Goal: Task Accomplishment & Management: Use online tool/utility

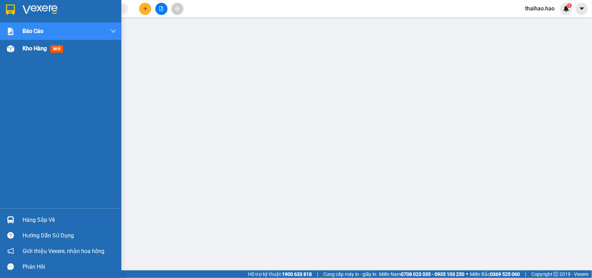
click at [28, 51] on span "Kho hàng" at bounding box center [35, 48] width 24 height 7
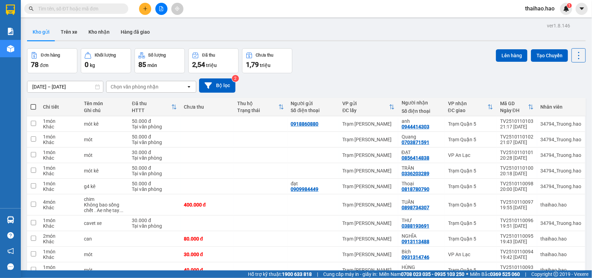
click at [33, 106] on span at bounding box center [33, 107] width 6 height 6
click at [33, 103] on input "checkbox" at bounding box center [33, 103] width 0 height 0
checkbox input "true"
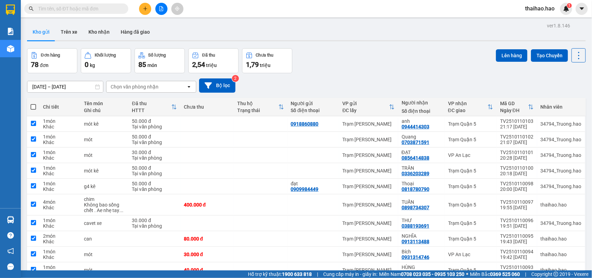
checkbox input "true"
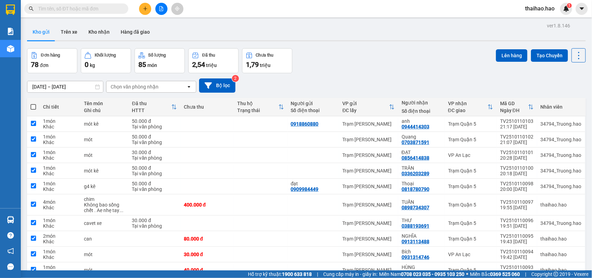
checkbox input "true"
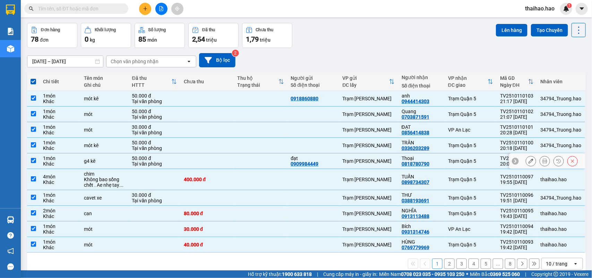
scroll to position [37, 0]
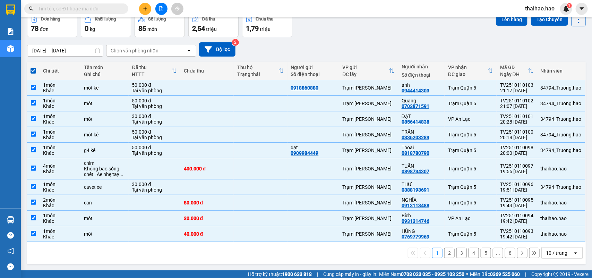
click at [545, 256] on div "10 / trang" at bounding box center [555, 252] width 21 height 7
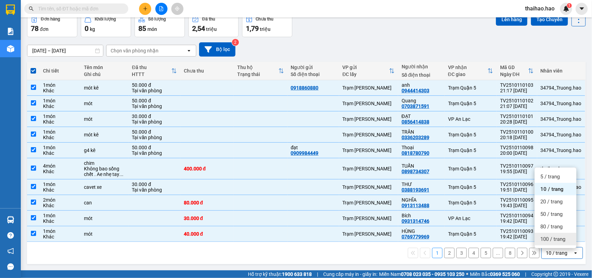
click at [555, 238] on span "100 / trang" at bounding box center [552, 238] width 25 height 7
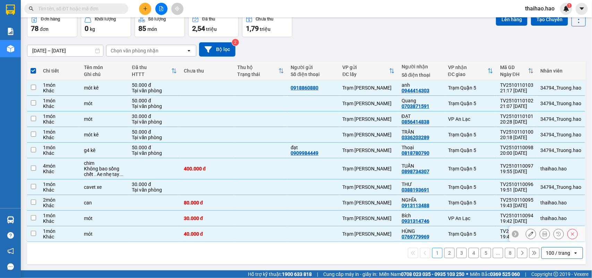
checkbox input "false"
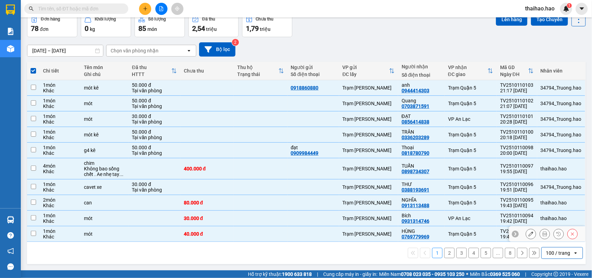
checkbox input "false"
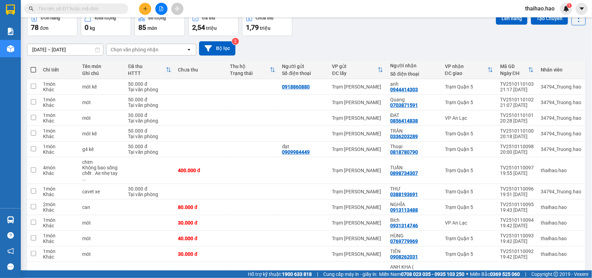
click at [32, 70] on span at bounding box center [33, 70] width 6 height 6
click at [33, 66] on input "checkbox" at bounding box center [33, 66] width 0 height 0
checkbox input "true"
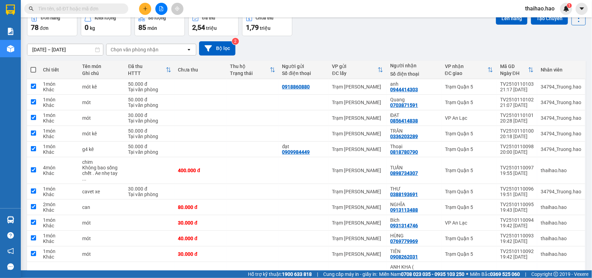
checkbox input "true"
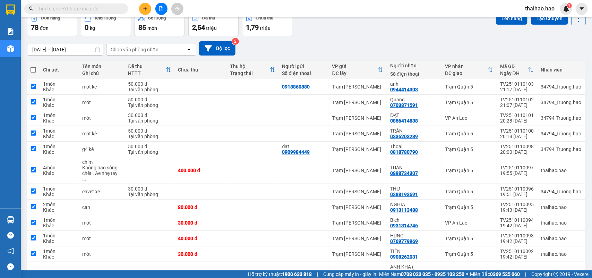
checkbox input "true"
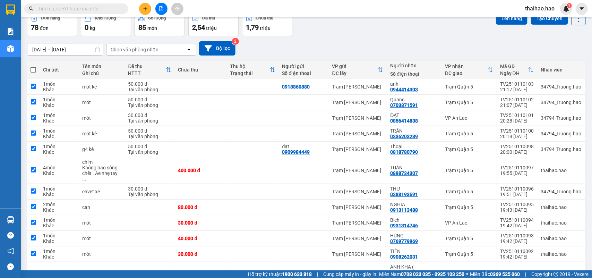
checkbox input "true"
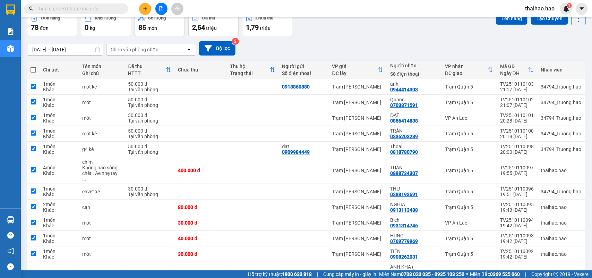
checkbox input "true"
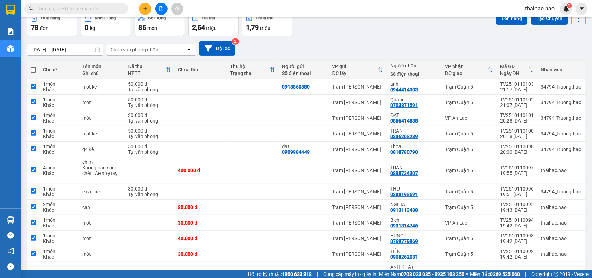
checkbox input "true"
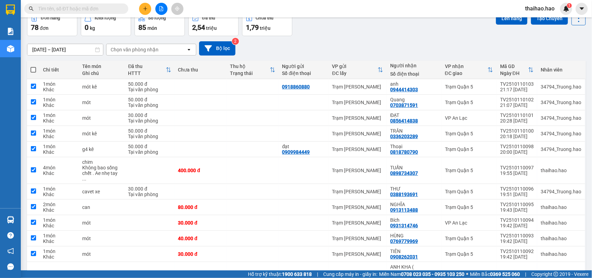
checkbox input "true"
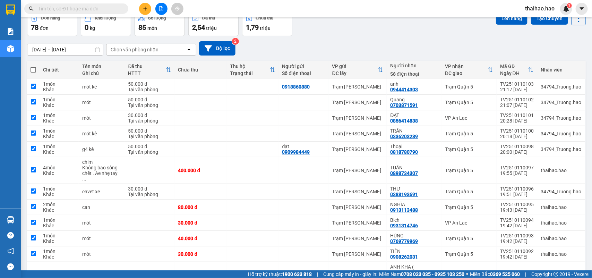
checkbox input "true"
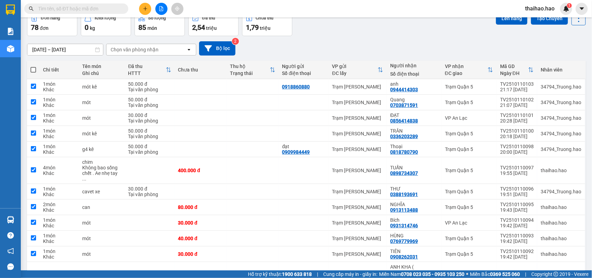
checkbox input "true"
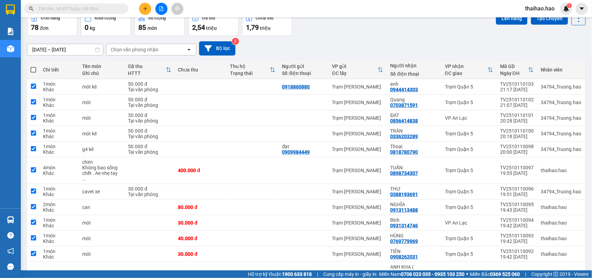
checkbox input "true"
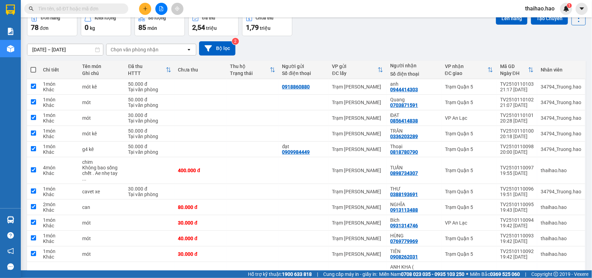
checkbox input "true"
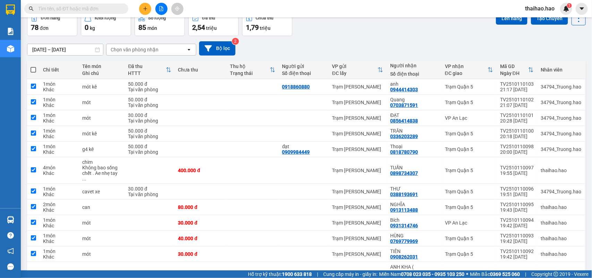
checkbox input "true"
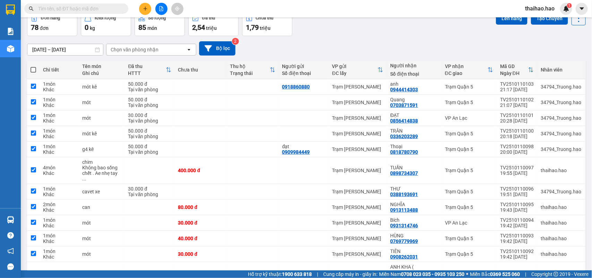
checkbox input "true"
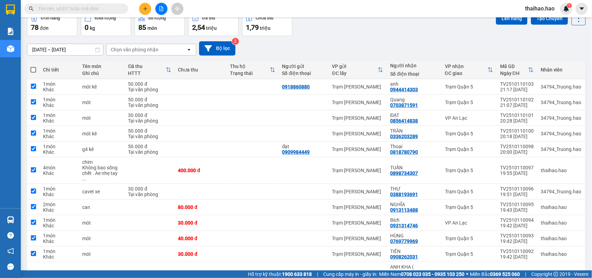
checkbox input "true"
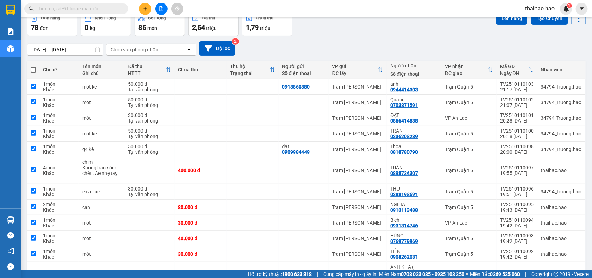
checkbox input "true"
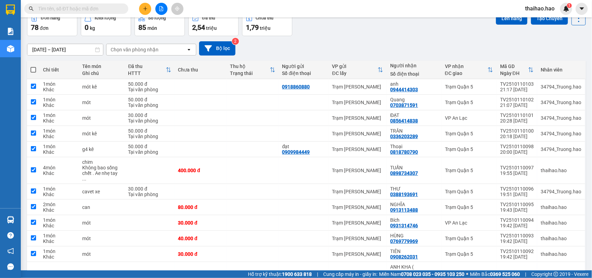
checkbox input "true"
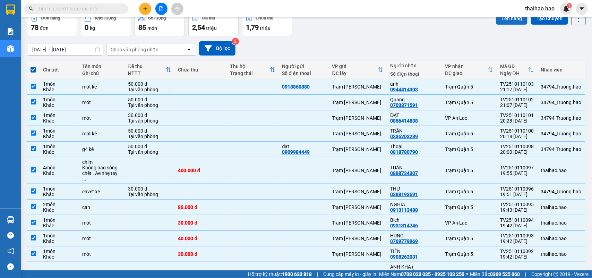
click at [496, 20] on button "Lên hàng" at bounding box center [512, 18] width 32 height 12
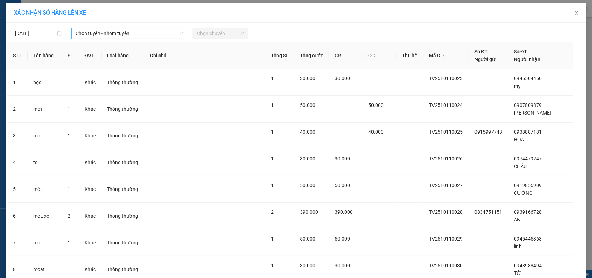
click at [79, 33] on span "Chọn tuyến - nhóm tuyến" at bounding box center [129, 33] width 107 height 10
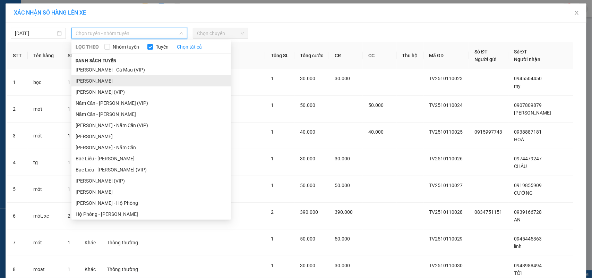
click at [113, 82] on li "Cà Mau - Hồ Chí Minh" at bounding box center [150, 80] width 159 height 11
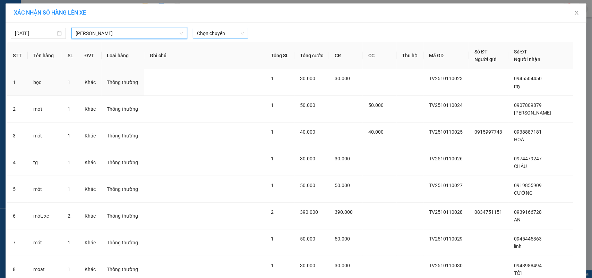
click at [216, 32] on span "Chọn chuyến" at bounding box center [220, 33] width 47 height 10
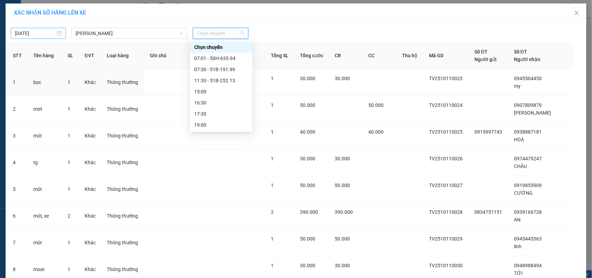
click at [43, 32] on input "12/10/2025" at bounding box center [35, 33] width 41 height 8
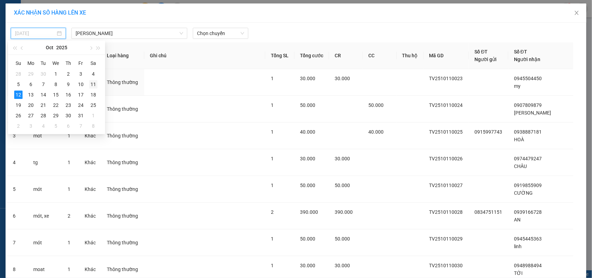
click at [91, 84] on div "11" at bounding box center [93, 84] width 8 height 8
type input "11/10/2025"
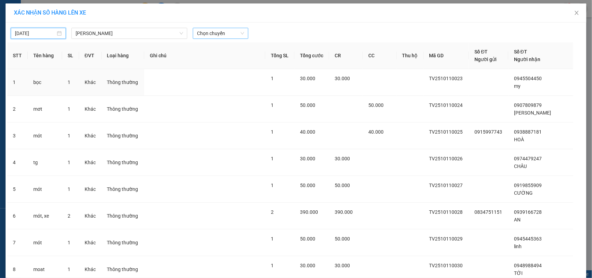
click at [193, 37] on div "Chọn chuyến" at bounding box center [220, 33] width 55 height 11
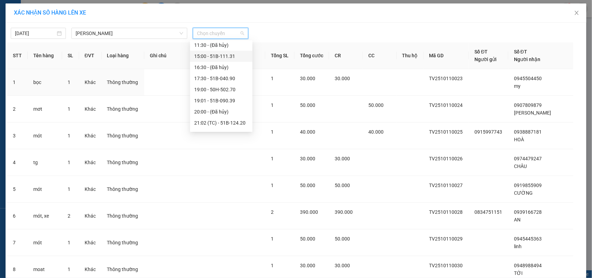
scroll to position [66, 0]
click at [226, 102] on div "22:00 - 50H-635.47" at bounding box center [221, 103] width 54 height 8
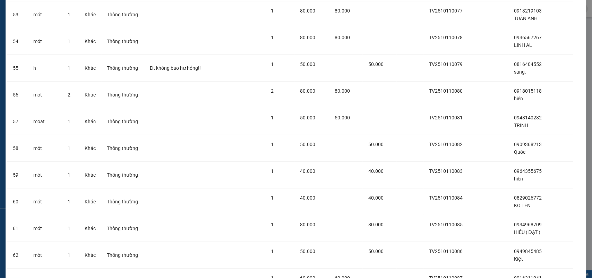
scroll to position [1934, 0]
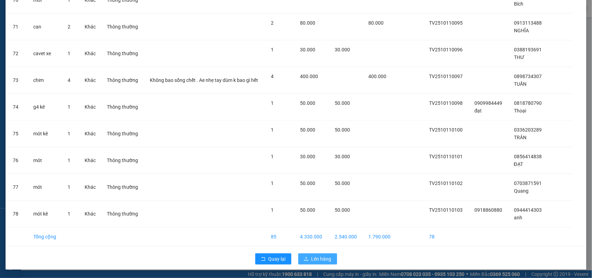
click at [298, 262] on button "Lên hàng" at bounding box center [317, 258] width 39 height 11
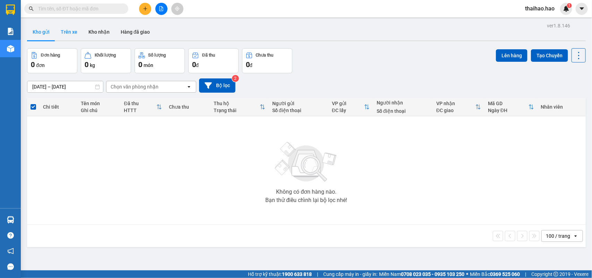
click at [65, 35] on button "Trên xe" at bounding box center [69, 32] width 28 height 17
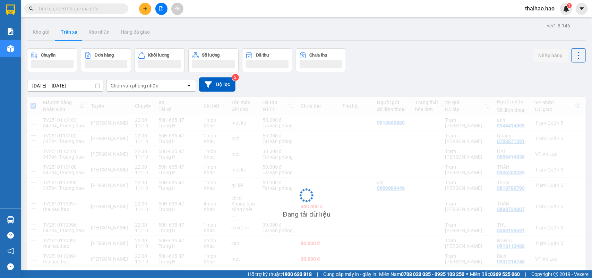
click at [159, 88] on div "Chọn văn phòng nhận" at bounding box center [146, 85] width 80 height 11
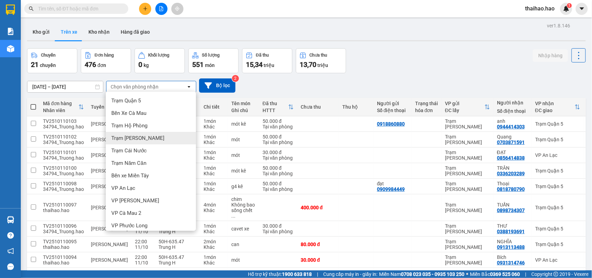
click at [150, 133] on div "Trạm [PERSON_NAME]" at bounding box center [151, 138] width 90 height 12
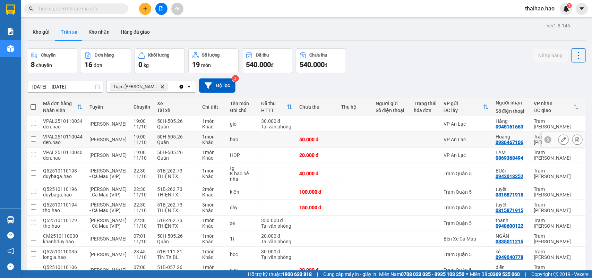
click at [477, 138] on td "VP An Lạc" at bounding box center [466, 140] width 52 height 16
checkbox input "true"
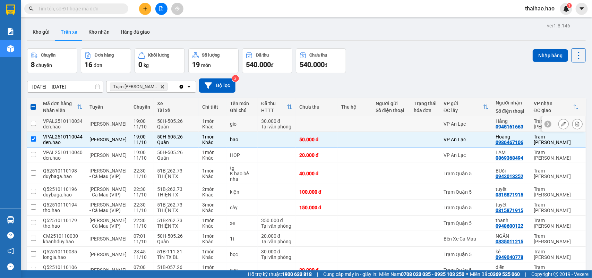
click at [418, 120] on td at bounding box center [425, 124] width 30 height 16
checkbox input "true"
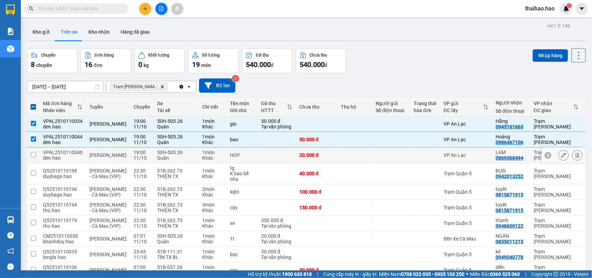
click at [440, 156] on td "VP An Lạc" at bounding box center [466, 155] width 52 height 16
checkbox input "true"
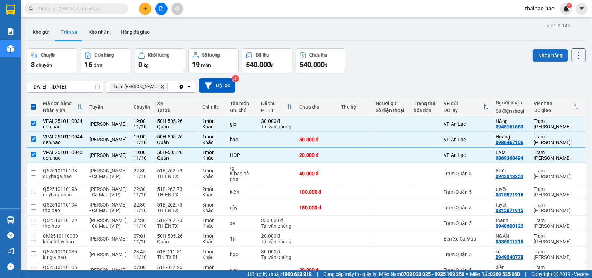
click at [550, 56] on button "Nhập hàng" at bounding box center [549, 55] width 35 height 12
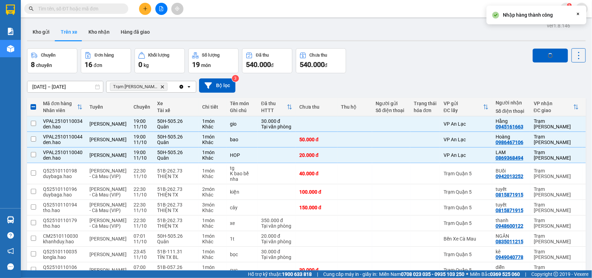
checkbox input "false"
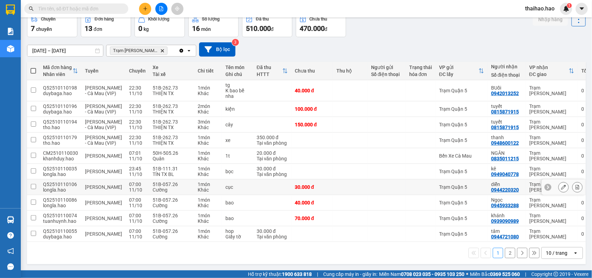
scroll to position [56, 0]
click at [572, 250] on icon "open" at bounding box center [575, 253] width 6 height 6
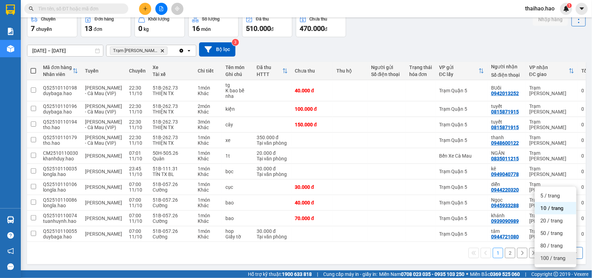
click at [550, 254] on span "100 / trang" at bounding box center [552, 257] width 25 height 7
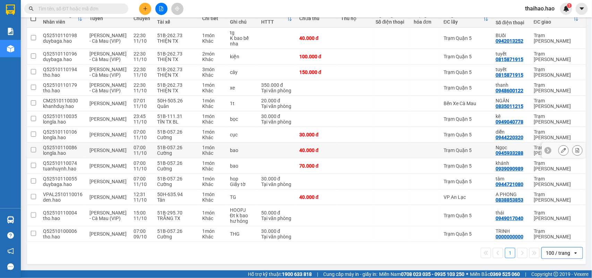
scroll to position [109, 0]
click at [440, 200] on td "VP An Lạc" at bounding box center [466, 197] width 52 height 16
checkbox input "true"
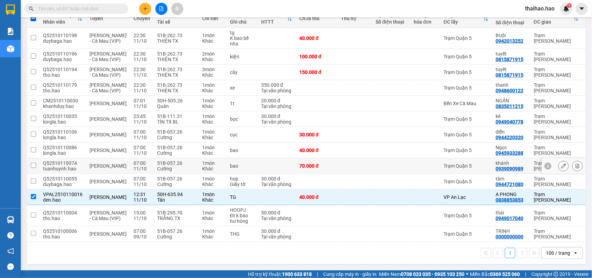
click at [391, 164] on div at bounding box center [390, 166] width 31 height 6
checkbox input "true"
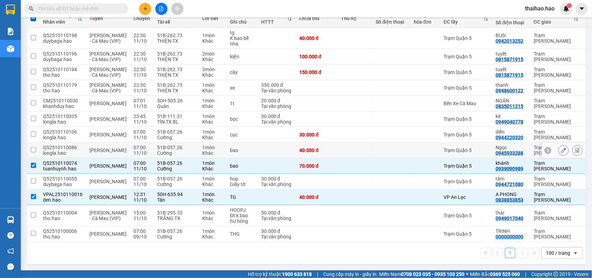
click at [382, 151] on td at bounding box center [391, 150] width 38 height 16
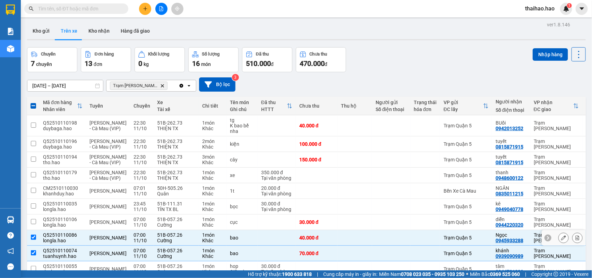
scroll to position [0, 0]
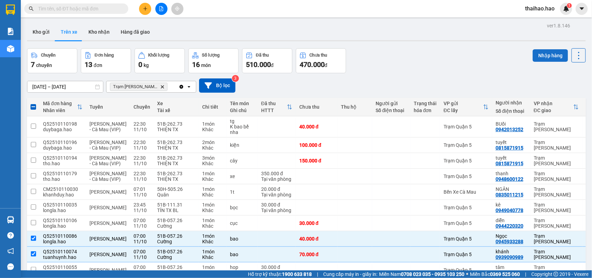
click at [532, 58] on button "Nhập hàng" at bounding box center [549, 55] width 35 height 12
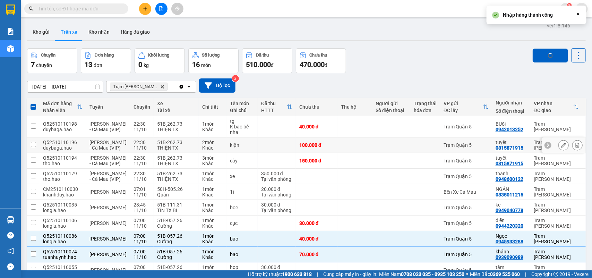
checkbox input "false"
